Goal: Information Seeking & Learning: Learn about a topic

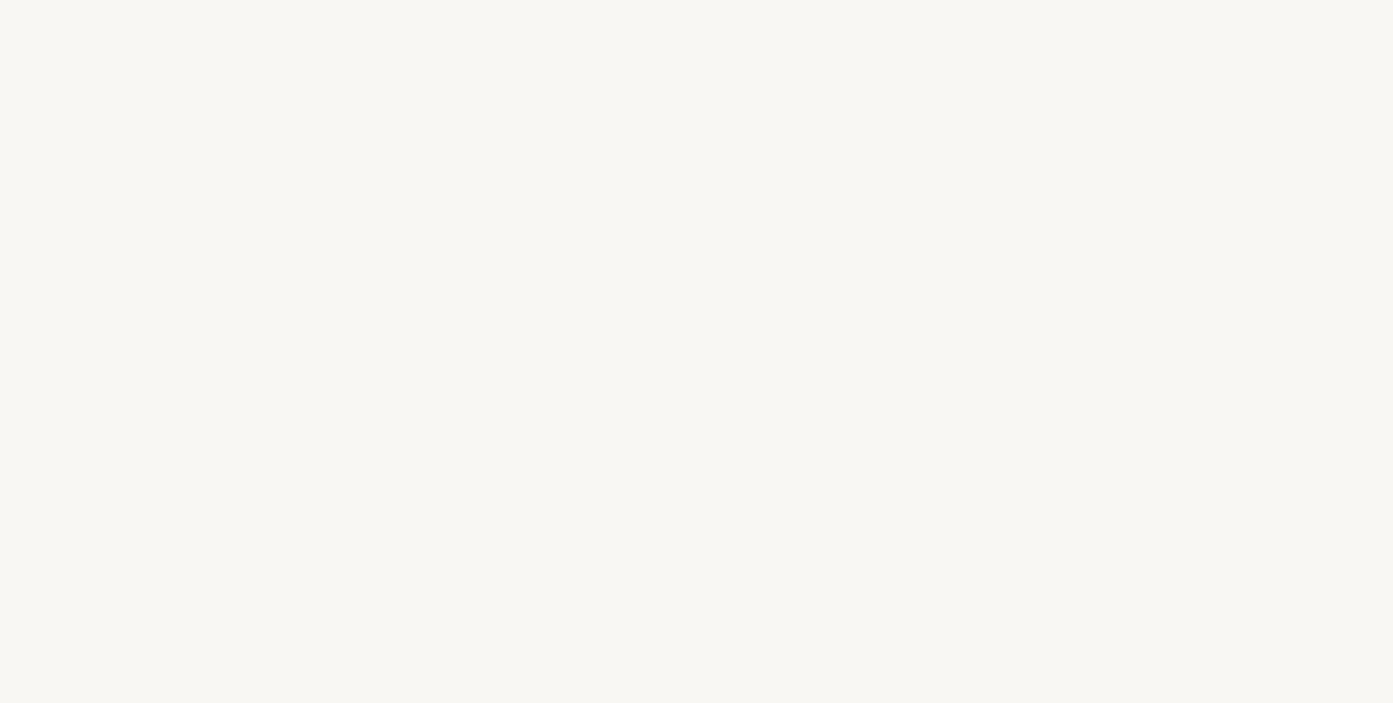
select select "ES"
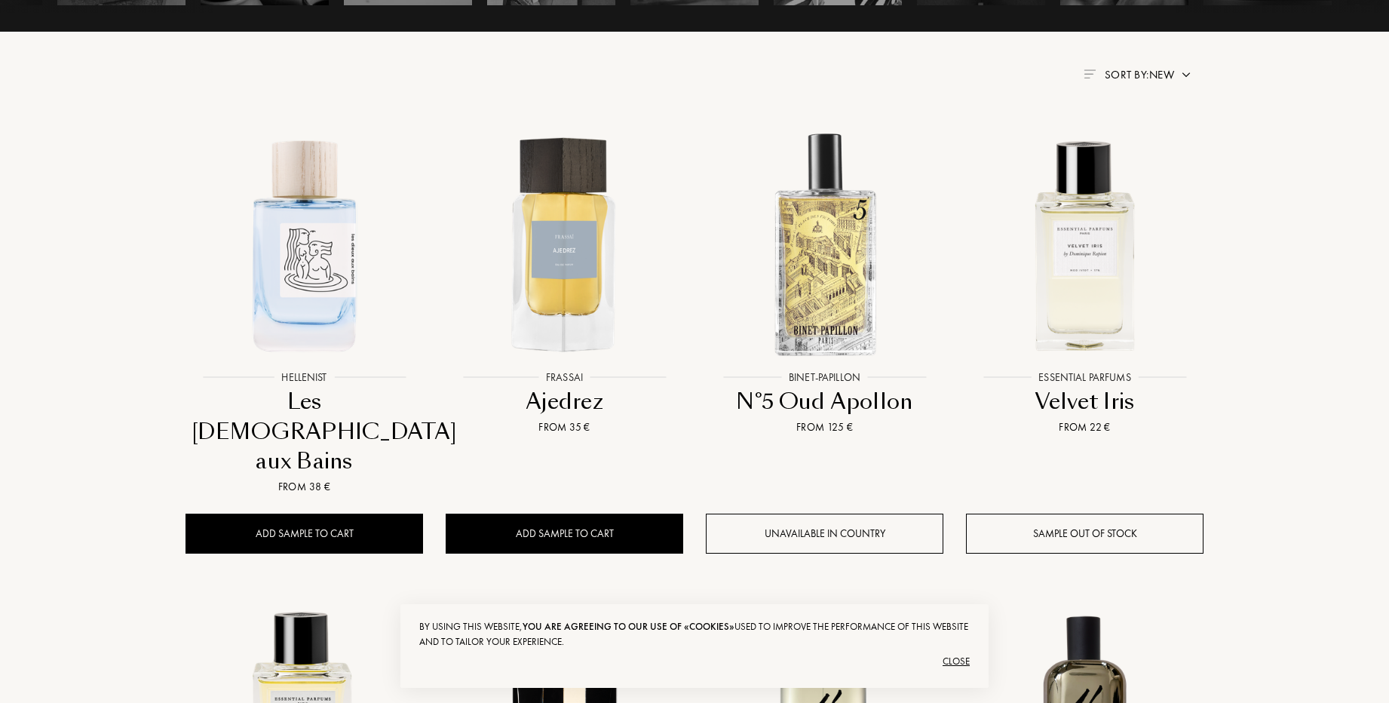
scroll to position [633, 0]
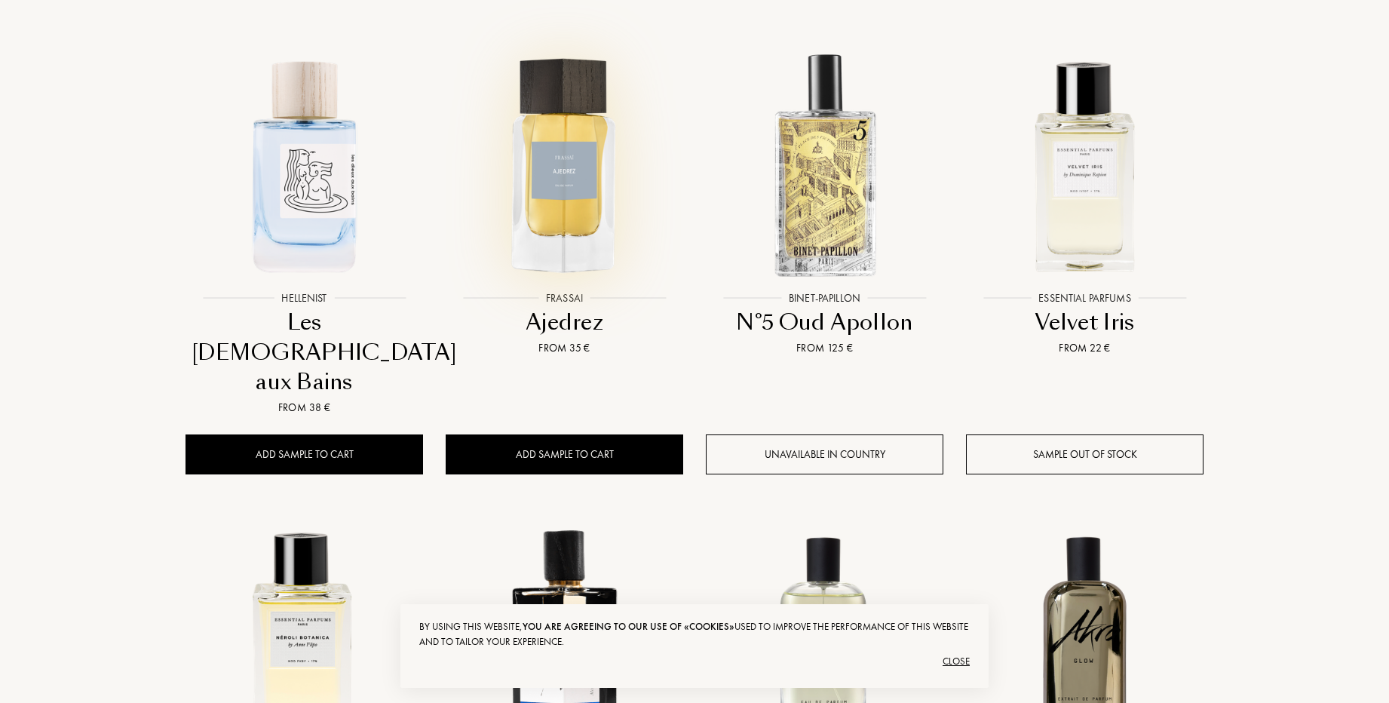
click at [561, 173] on img at bounding box center [564, 164] width 234 height 234
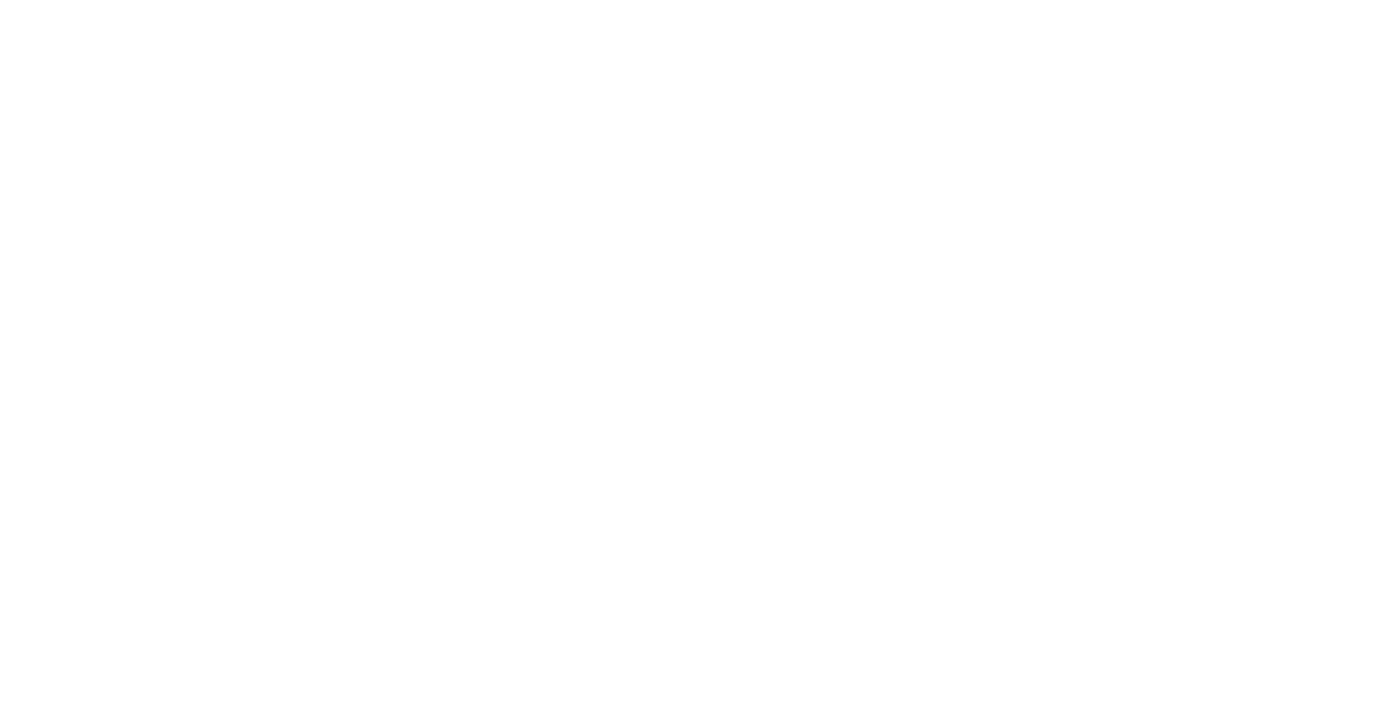
select select "ES"
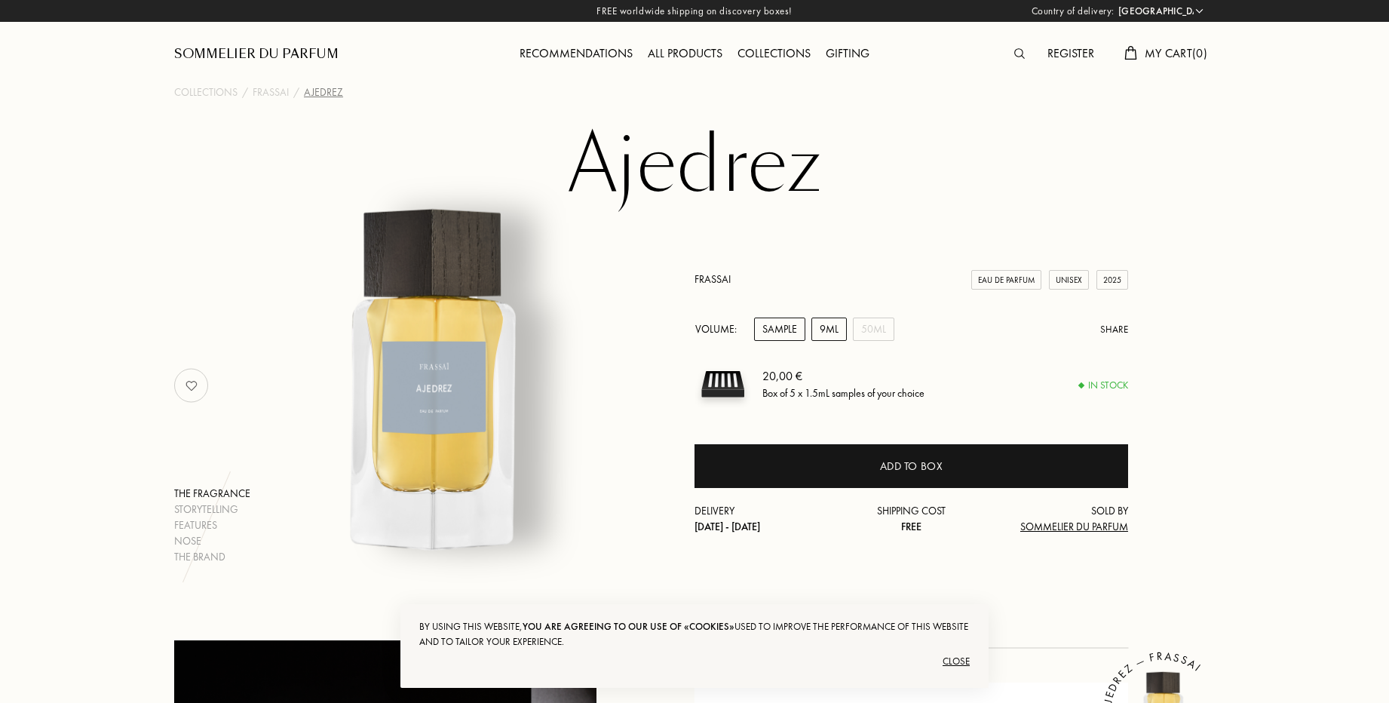
click at [815, 331] on div "9mL" at bounding box center [828, 328] width 35 height 23
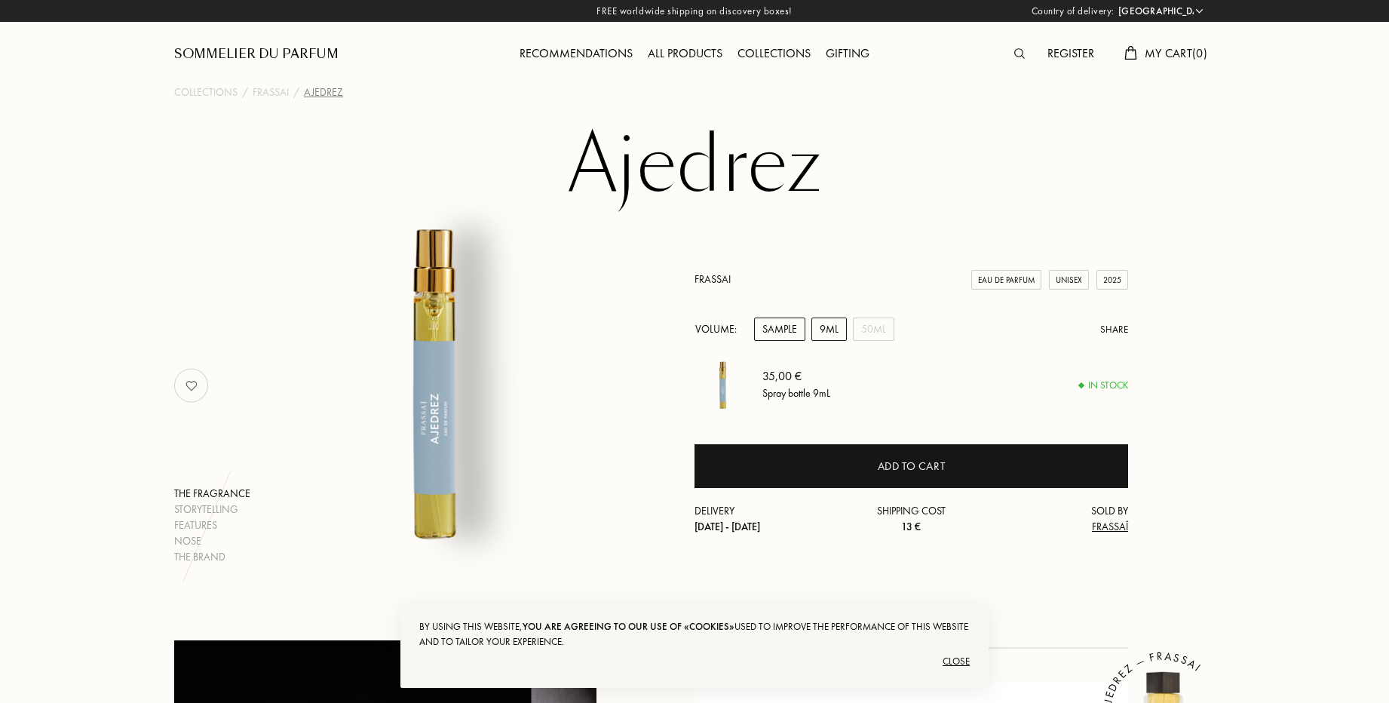
click at [785, 334] on div "Sample" at bounding box center [779, 328] width 51 height 23
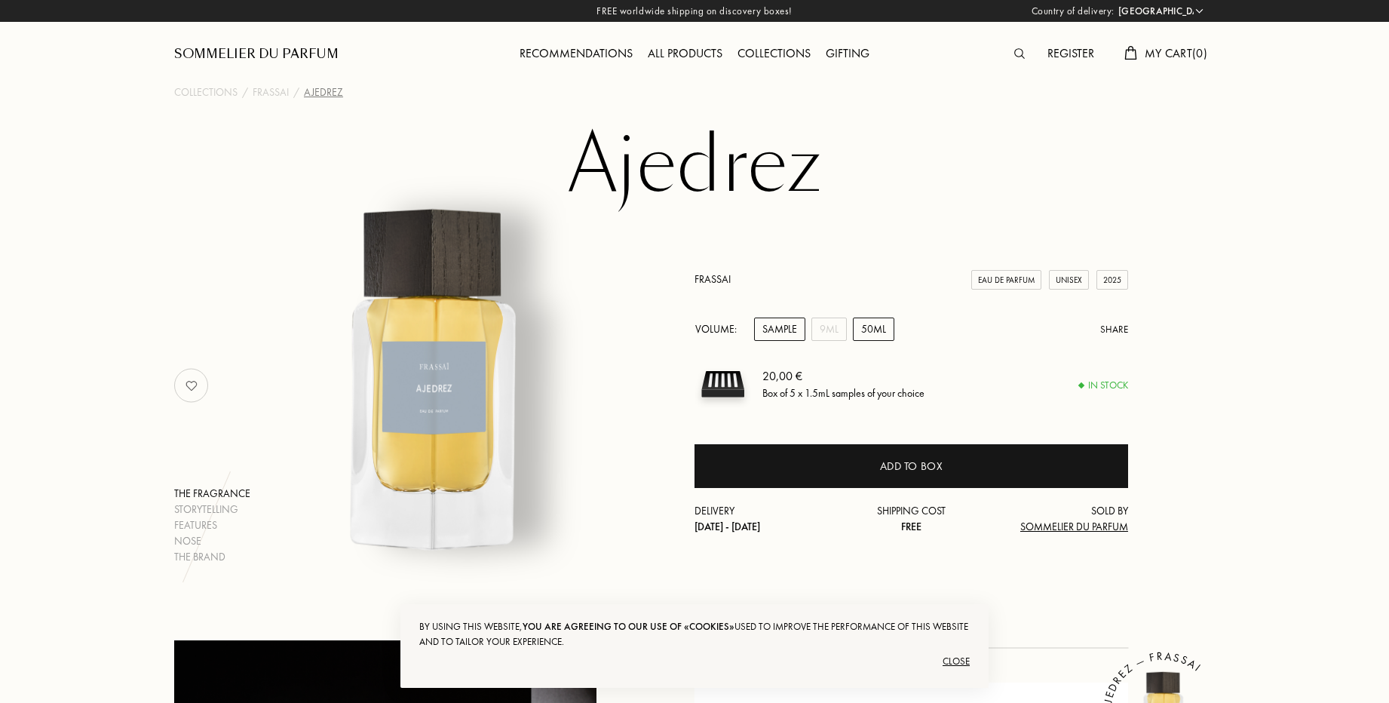
click at [876, 336] on div "50mL" at bounding box center [873, 328] width 41 height 23
click at [829, 339] on div "9mL" at bounding box center [828, 328] width 35 height 23
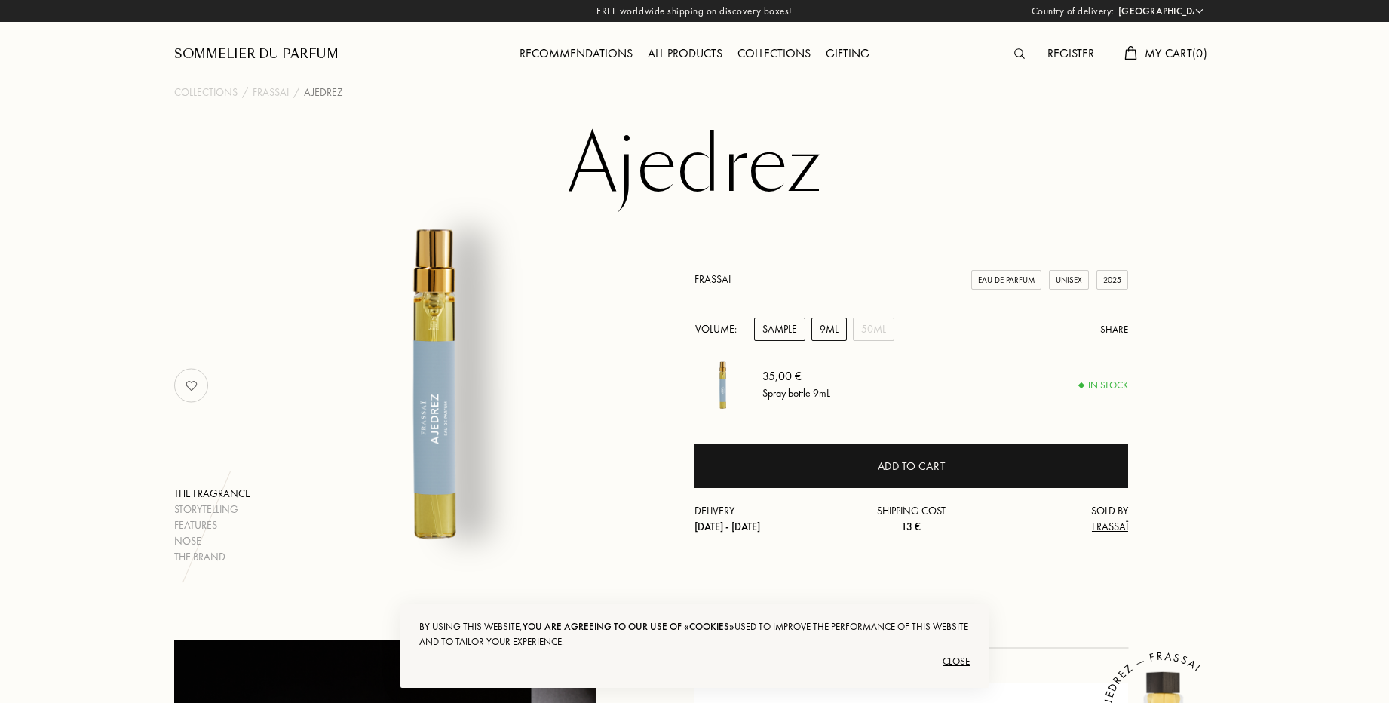
click at [771, 327] on div "Sample" at bounding box center [779, 328] width 51 height 23
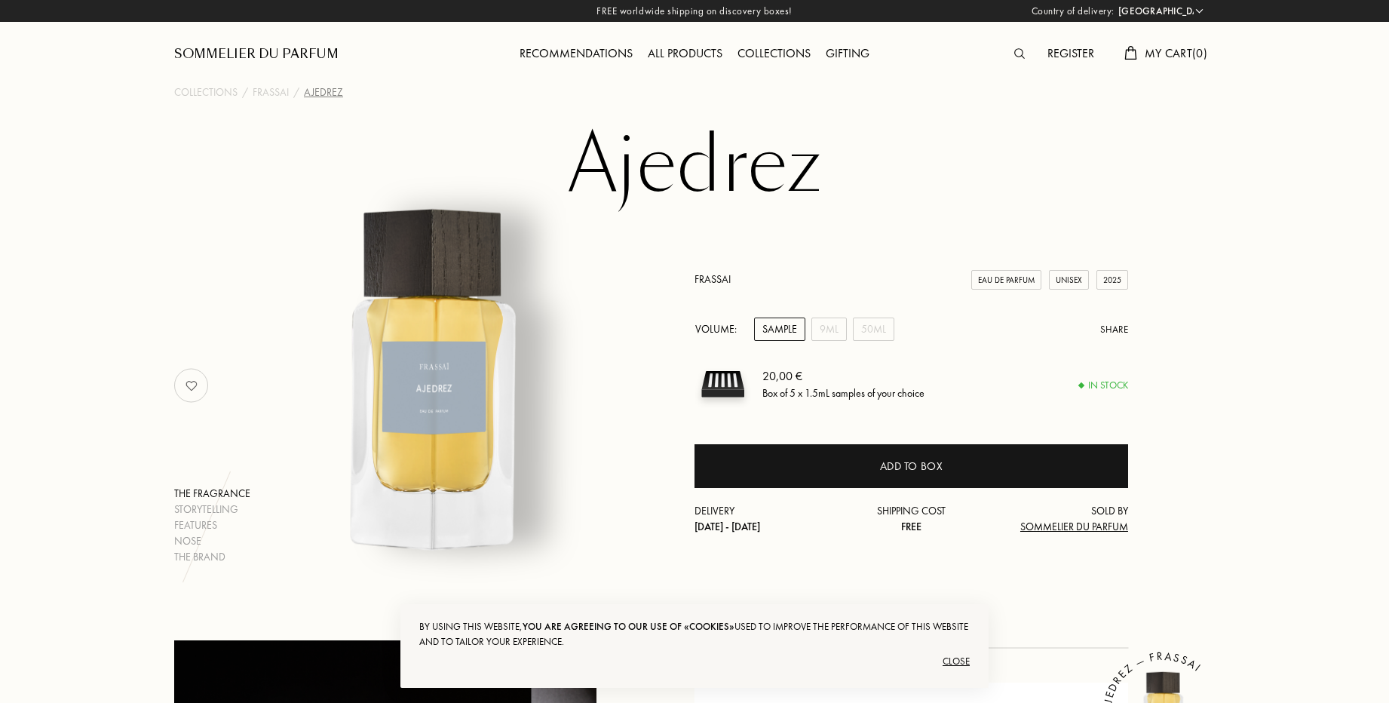
click at [1020, 61] on div at bounding box center [1022, 54] width 33 height 20
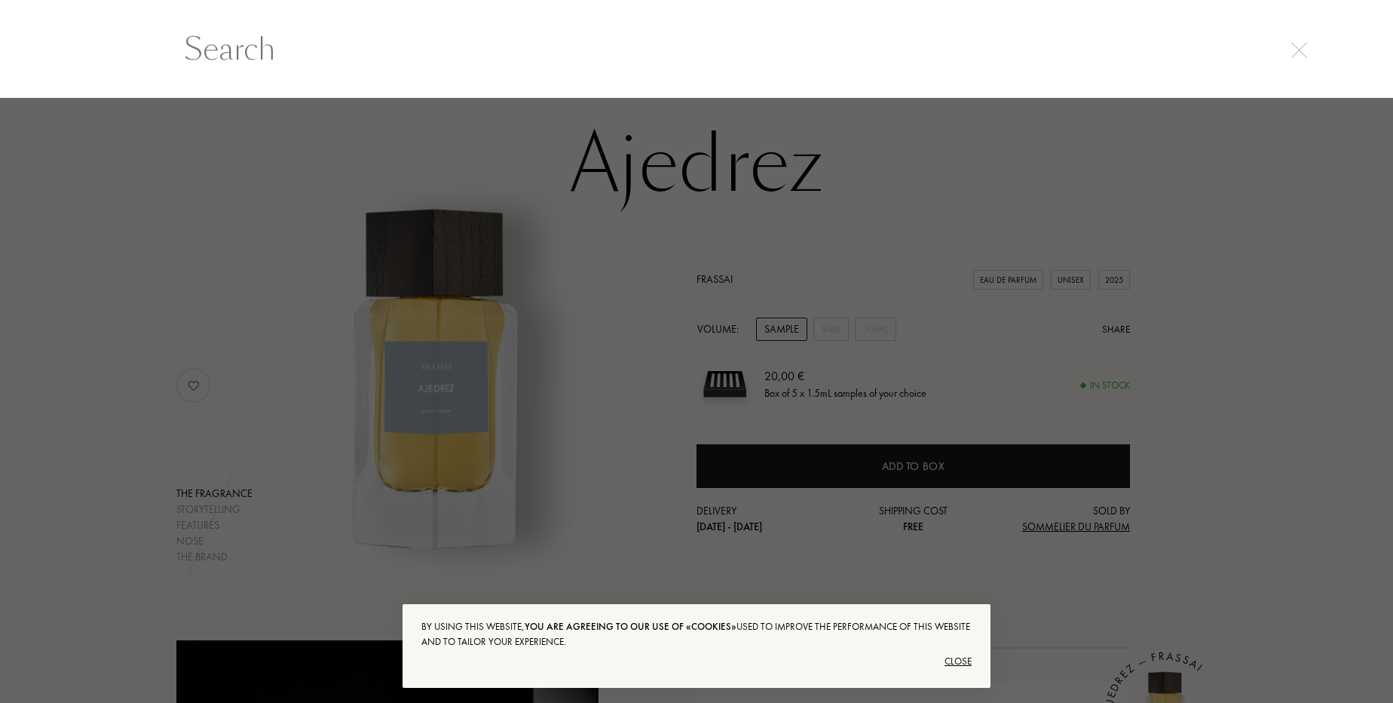
scroll to position [1, 0]
click at [736, 47] on input "text" at bounding box center [697, 48] width 1086 height 45
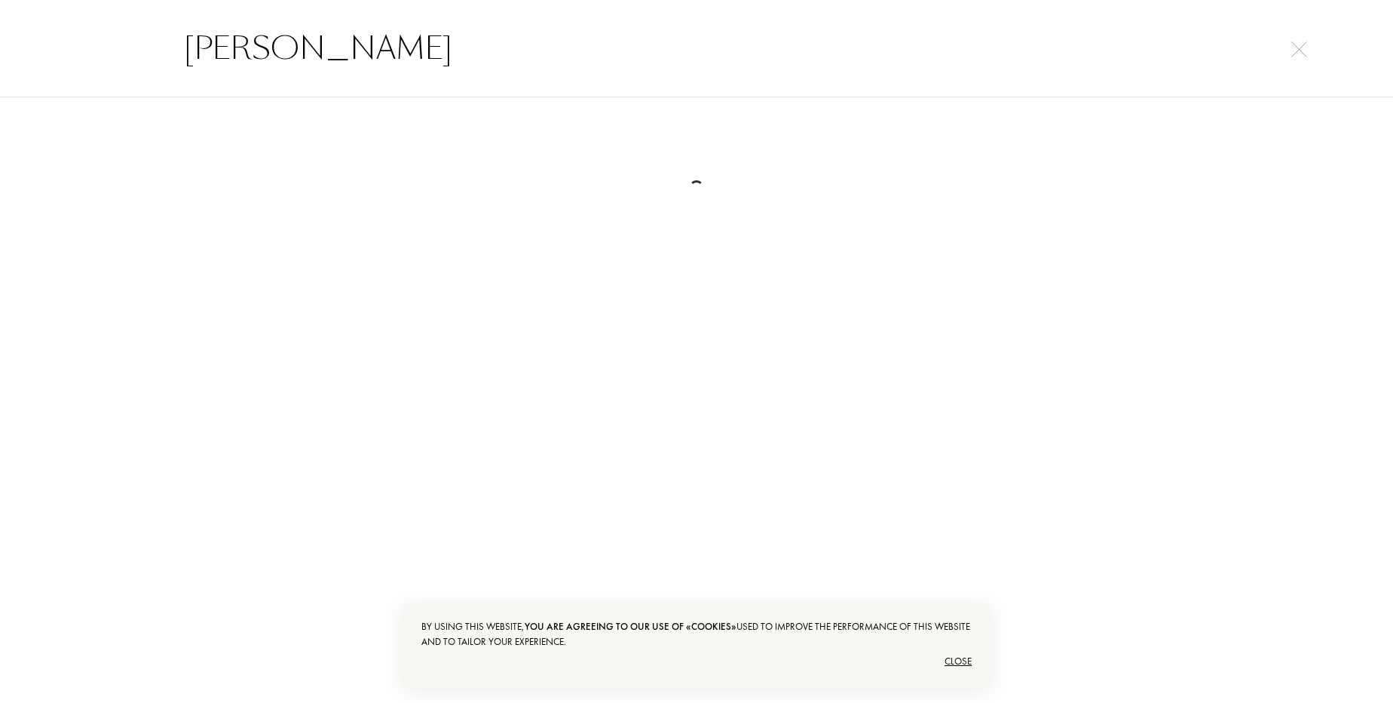
type input "valentino"
click at [736, 47] on input "valentino" at bounding box center [697, 48] width 1086 height 45
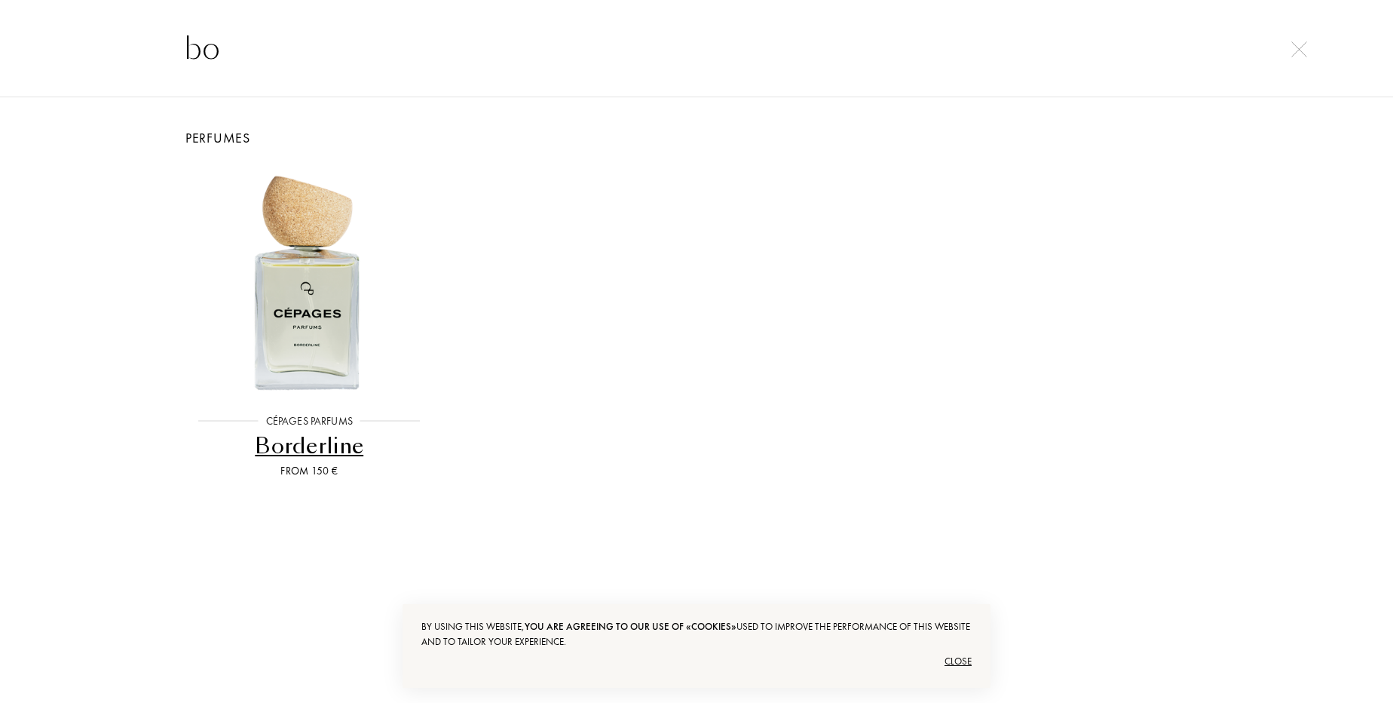
type input "b"
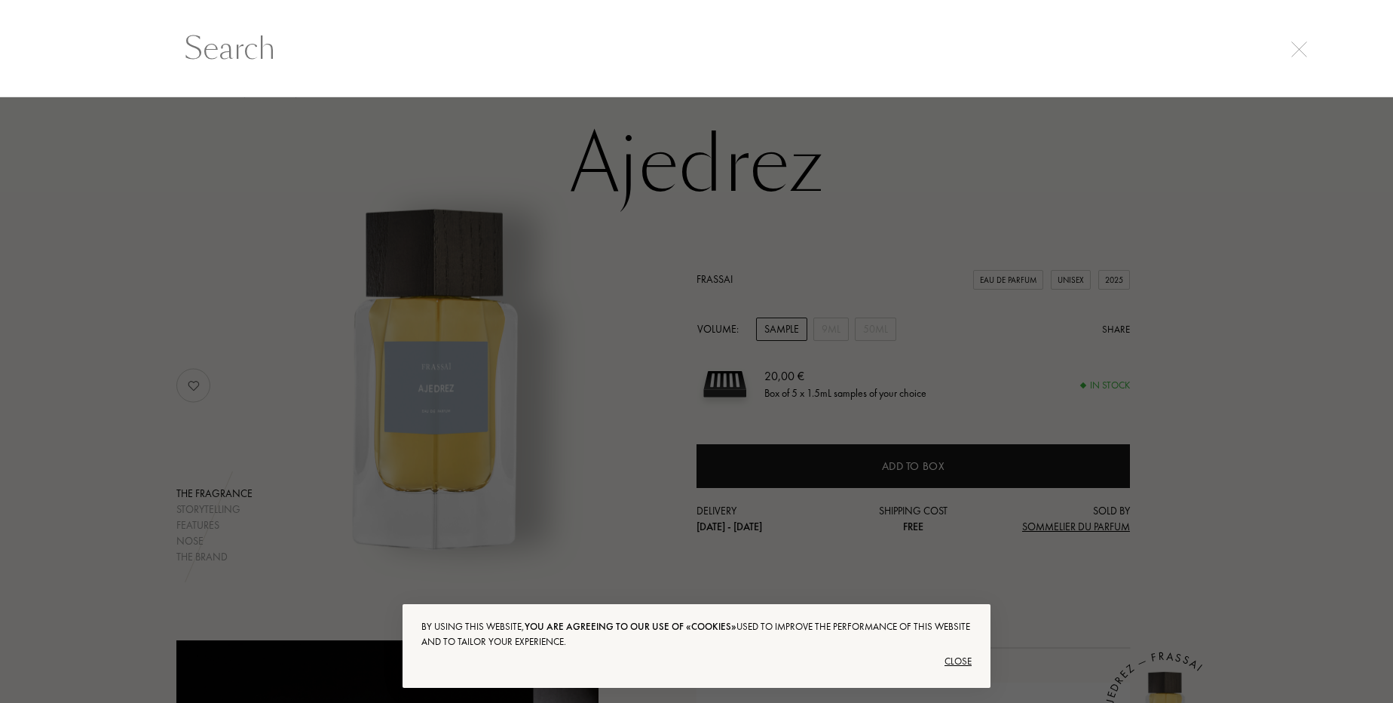
type input "f"
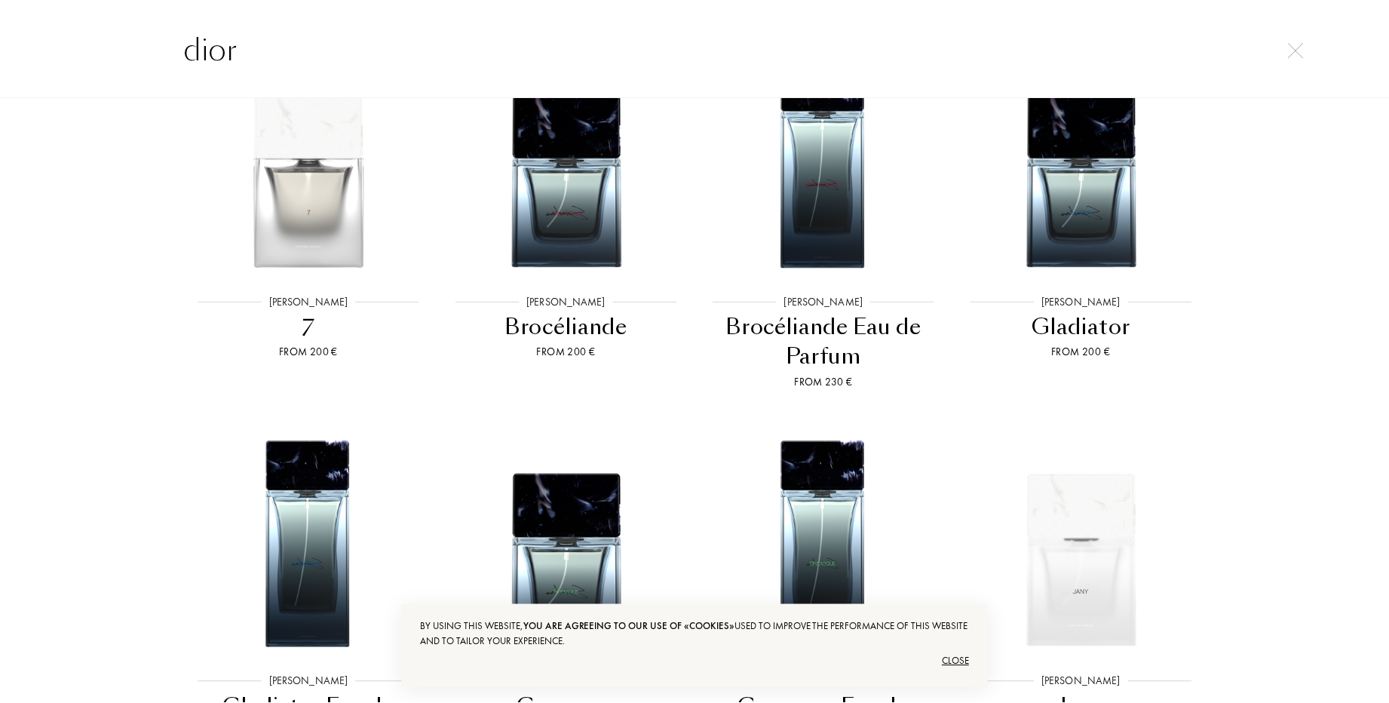
scroll to position [0, 0]
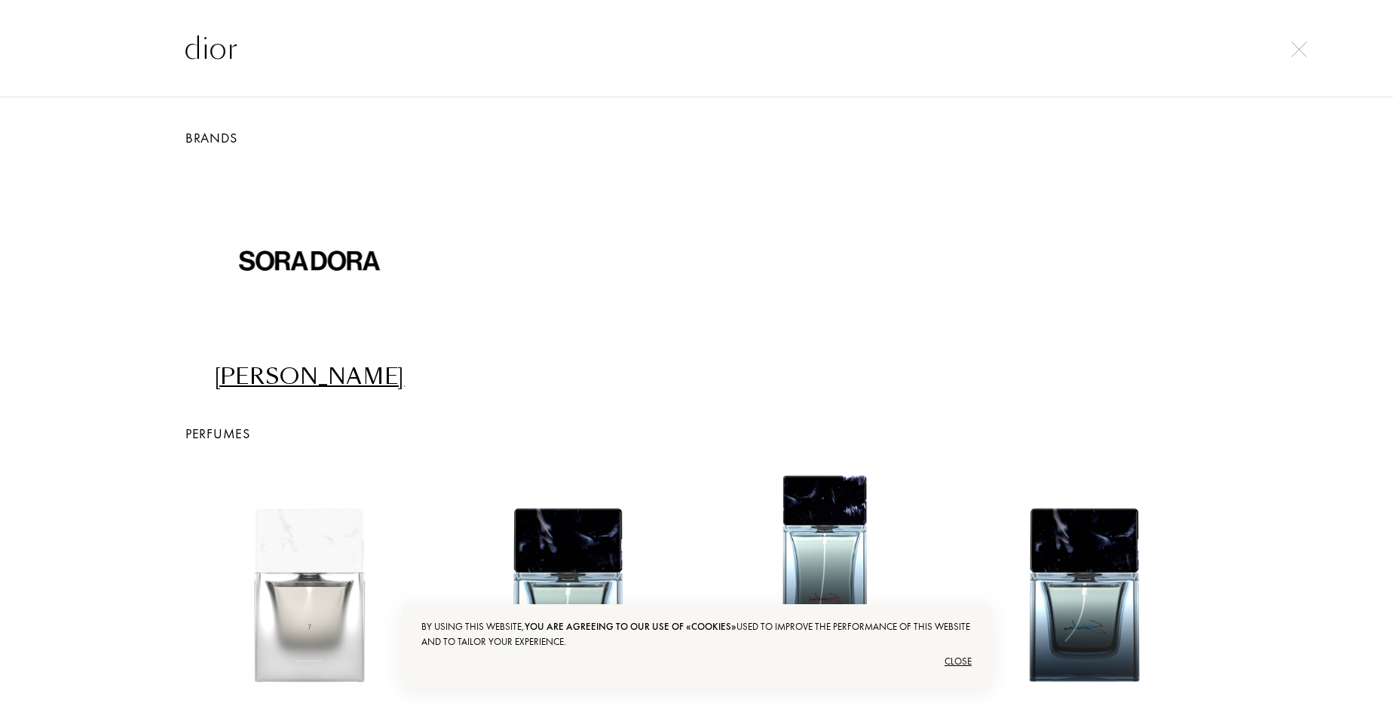
click at [262, 63] on input "dior" at bounding box center [697, 48] width 1086 height 45
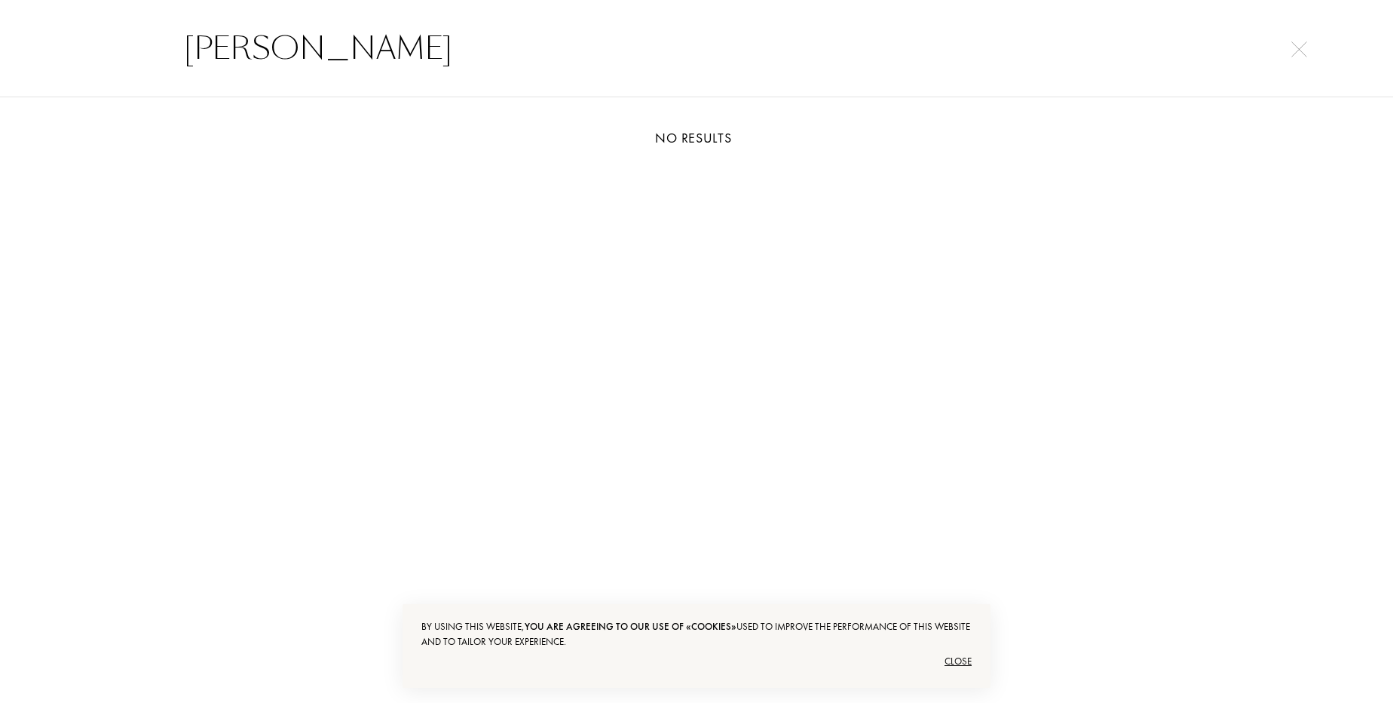
type input "jean po"
click at [1294, 48] on img at bounding box center [1299, 49] width 16 height 16
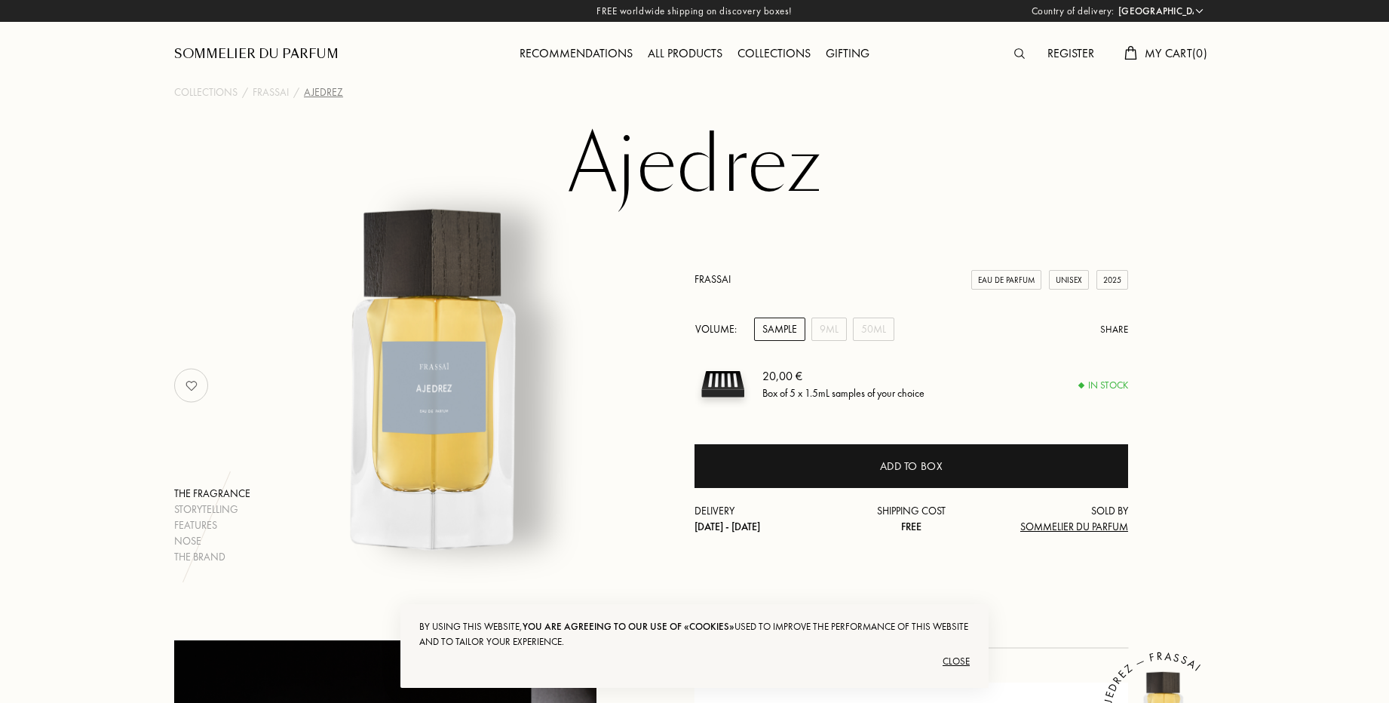
click at [256, 51] on div "Sommelier du Parfum" at bounding box center [256, 54] width 164 height 18
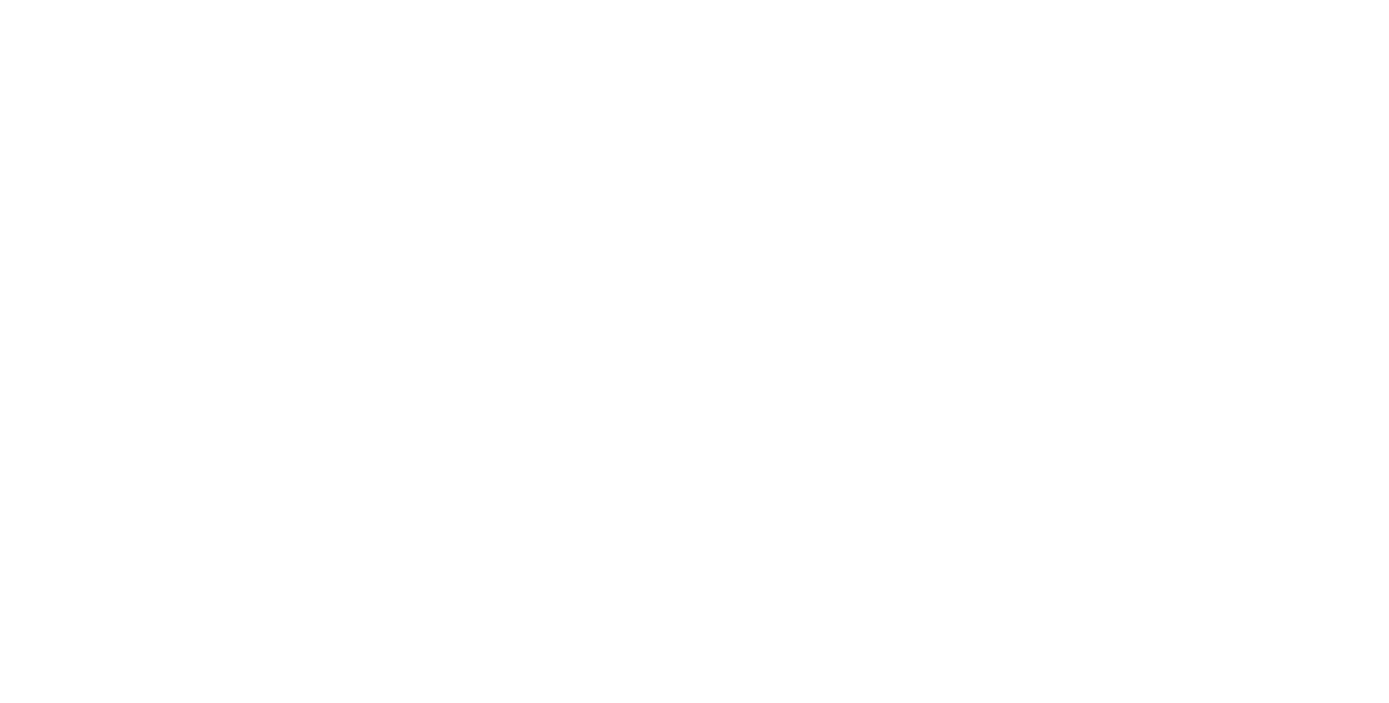
select select "ES"
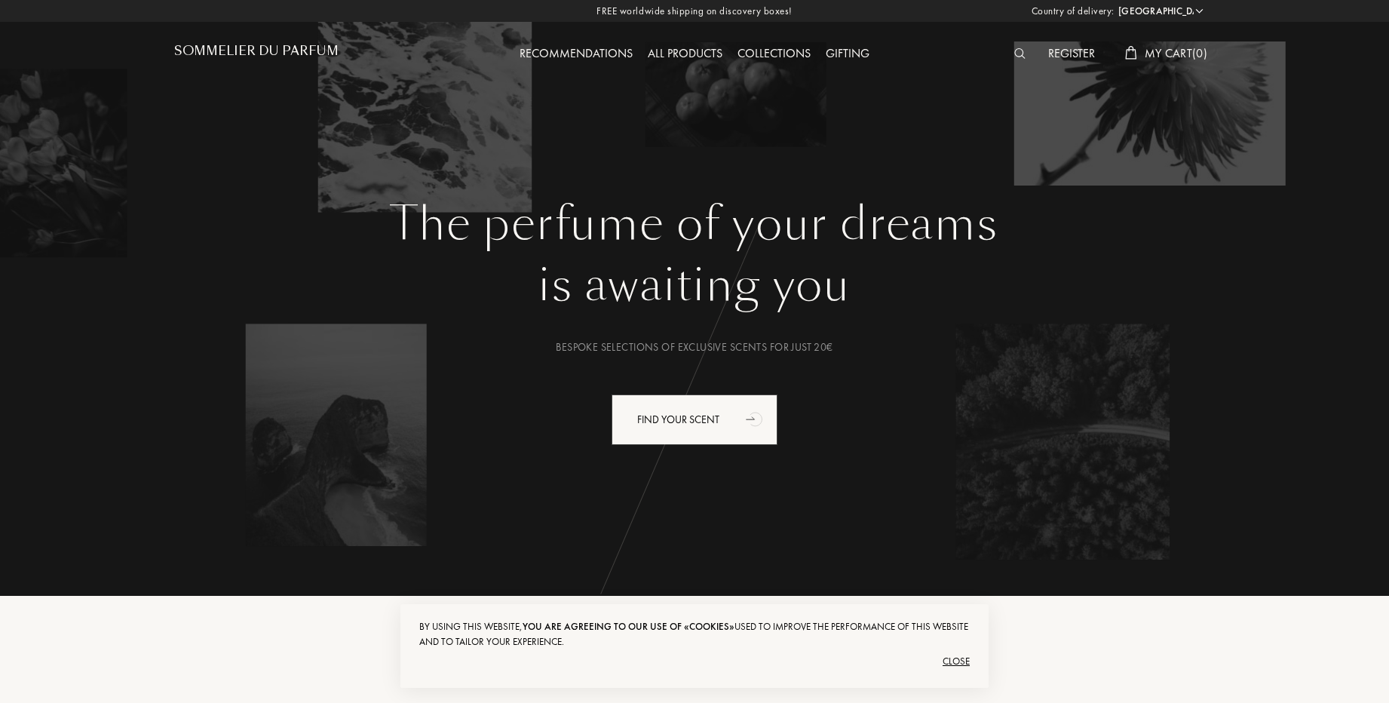
click at [1019, 54] on img at bounding box center [1019, 53] width 11 height 11
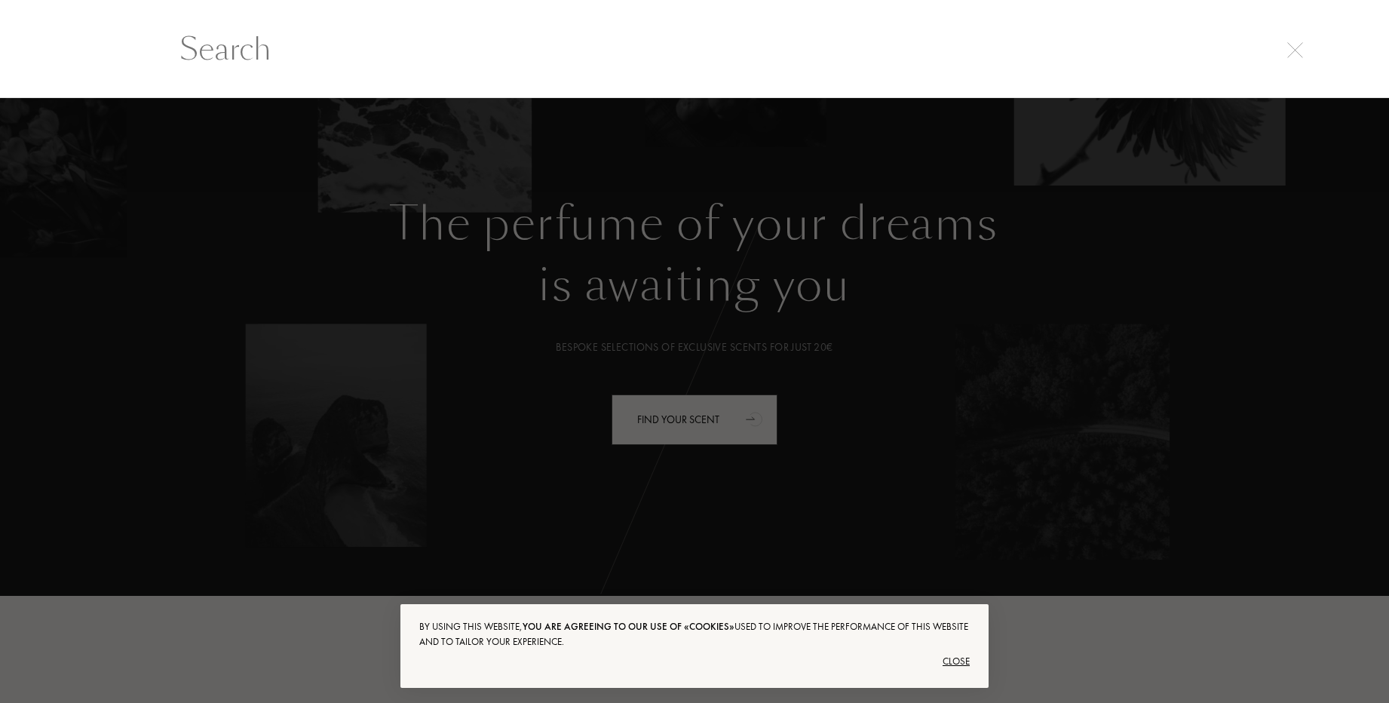
scroll to position [1, 0]
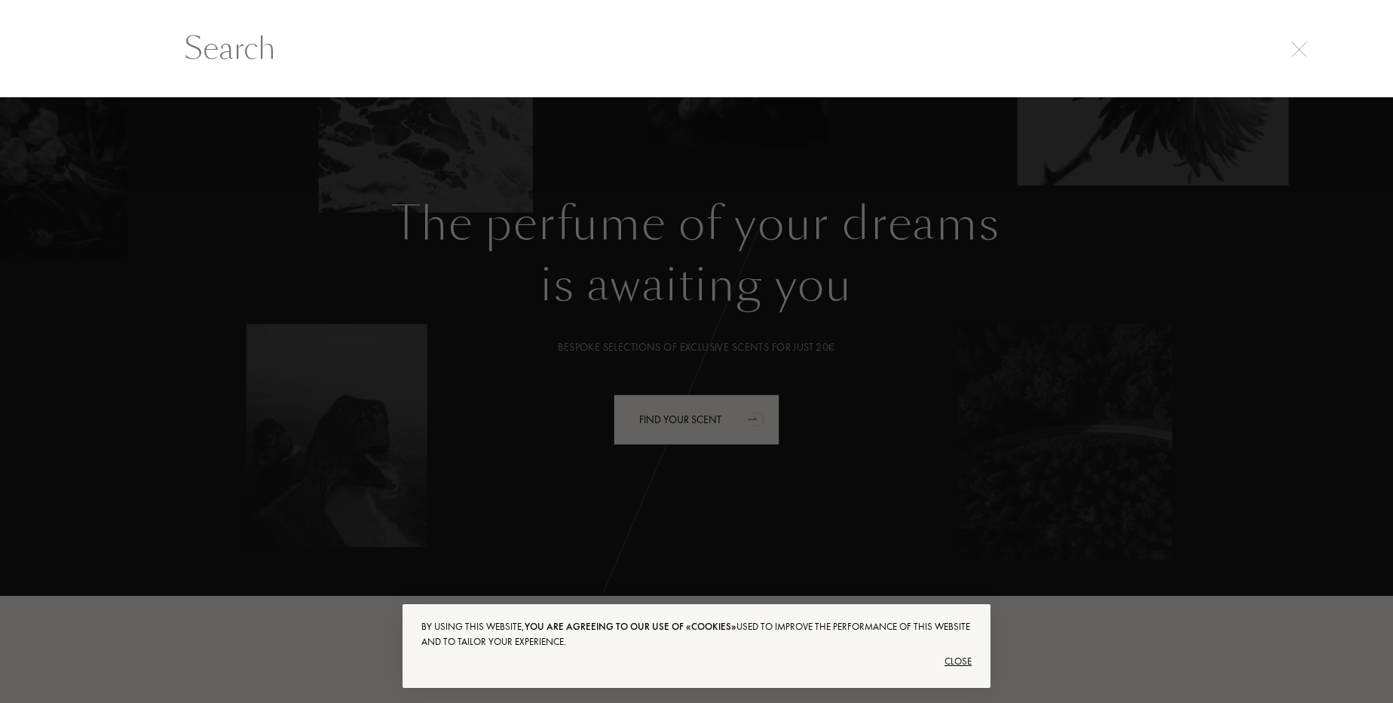
click at [1019, 54] on input "text" at bounding box center [697, 48] width 1086 height 45
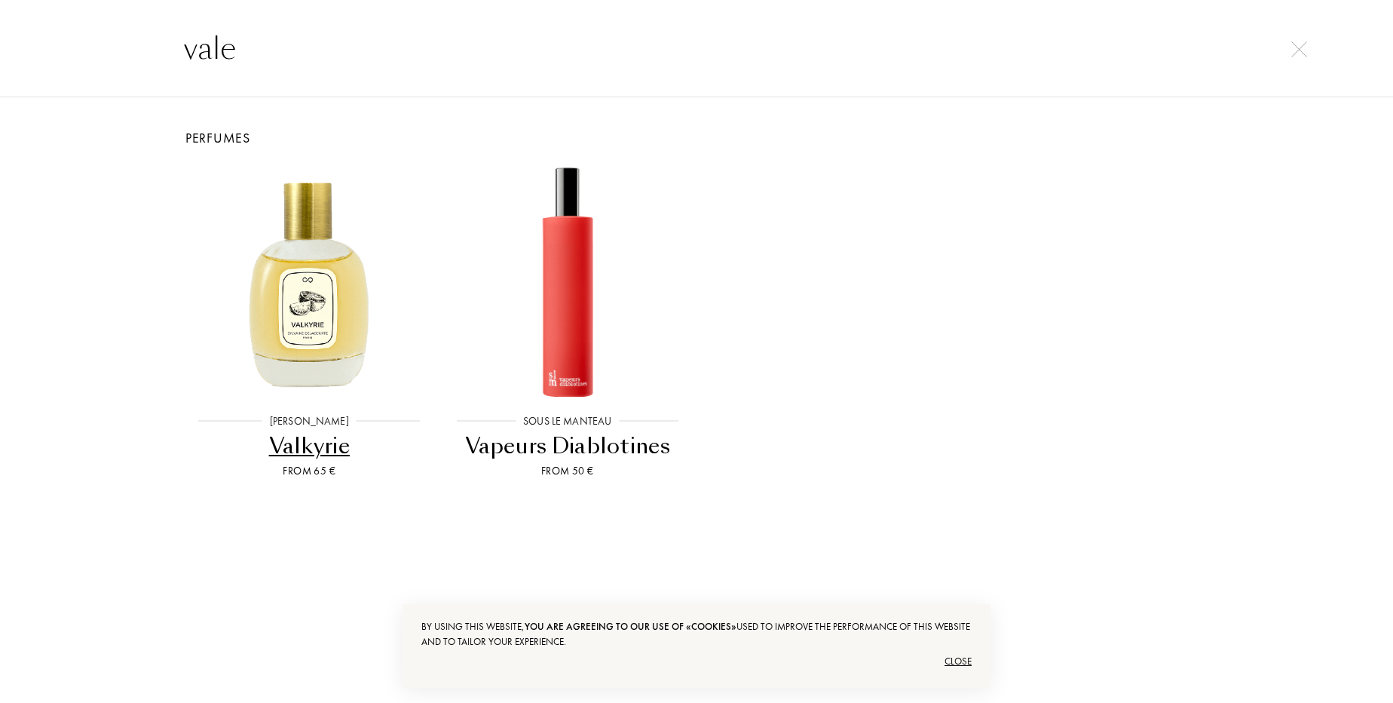
type input "vale"
click at [1297, 58] on div "vale" at bounding box center [696, 48] width 1393 height 98
click at [1295, 46] on img at bounding box center [1299, 49] width 16 height 16
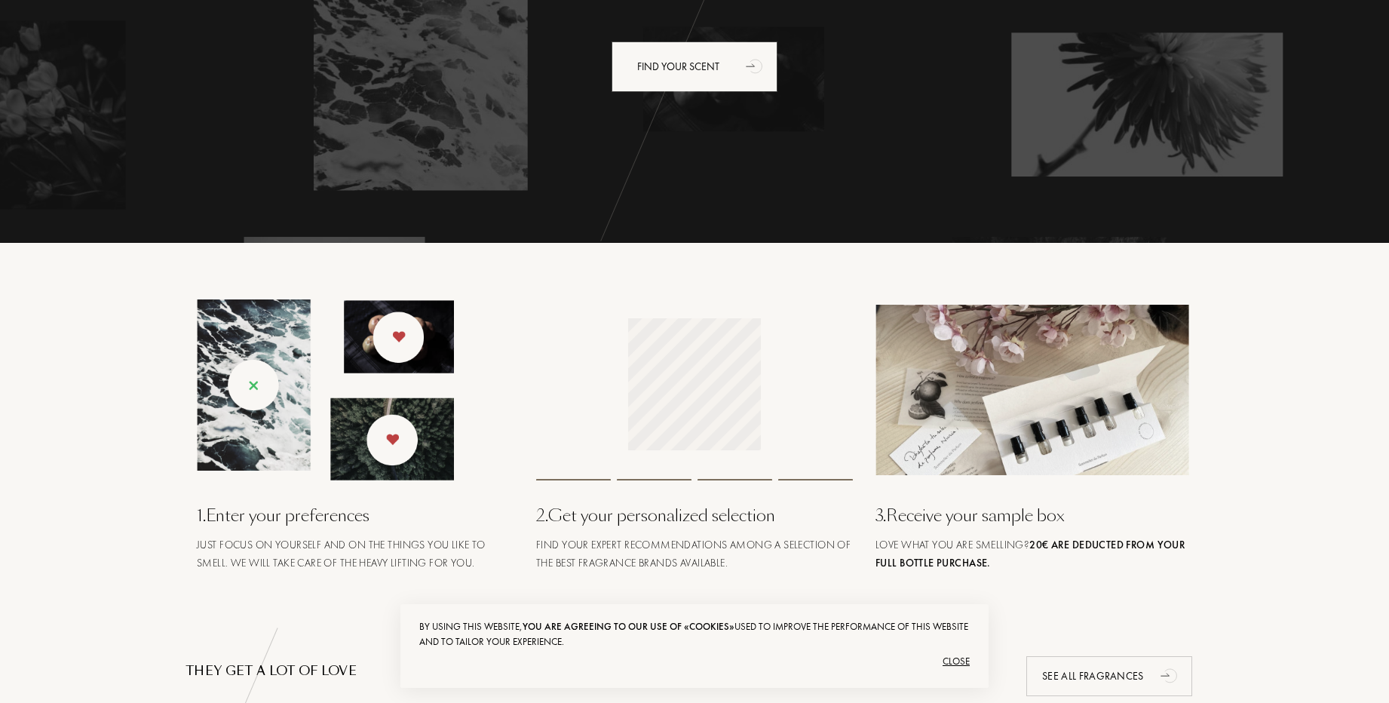
scroll to position [0, 0]
